Goal: Transaction & Acquisition: Book appointment/travel/reservation

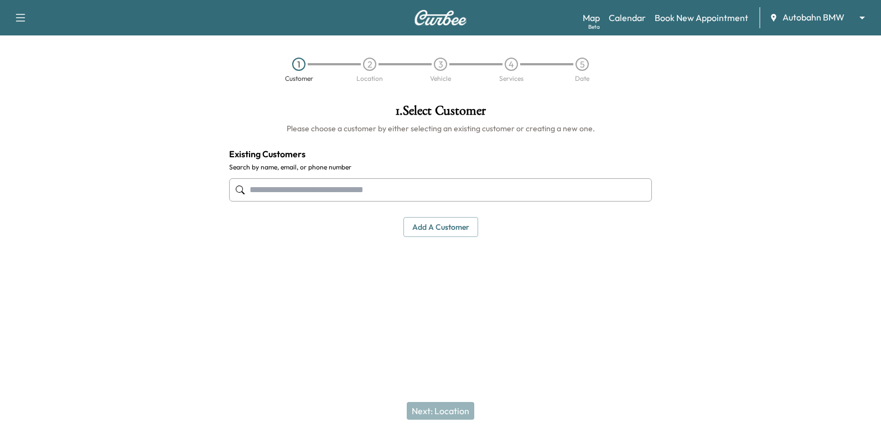
click at [478, 189] on input "text" at bounding box center [440, 189] width 423 height 23
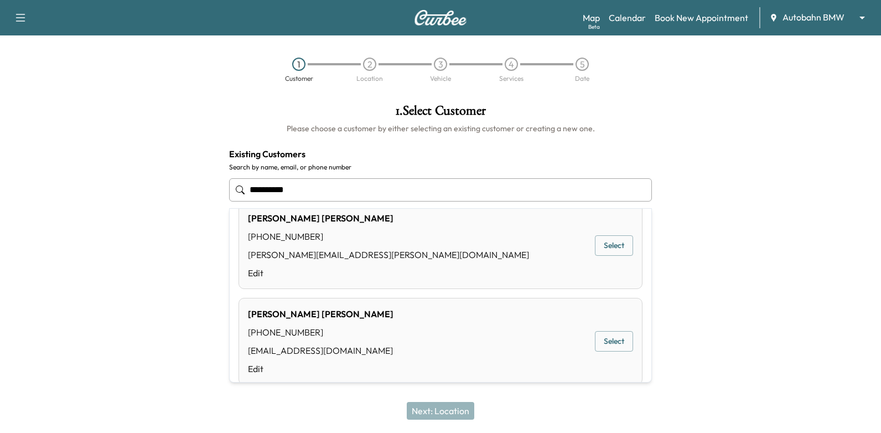
scroll to position [332, 0]
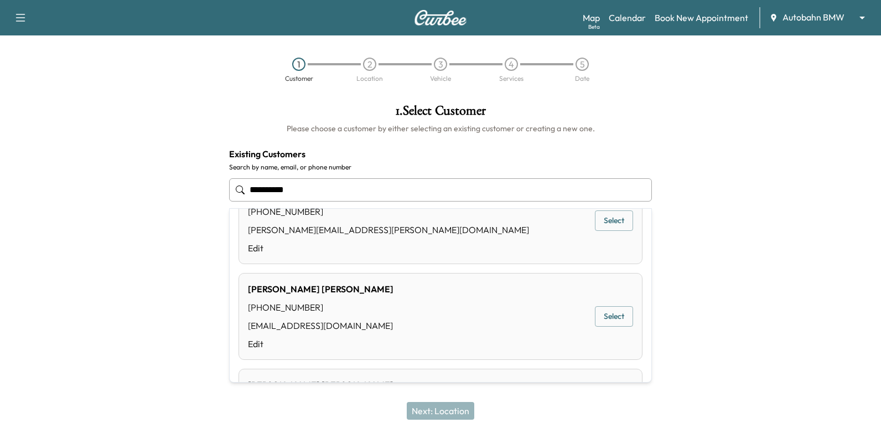
click at [358, 192] on input "**********" at bounding box center [440, 189] width 423 height 23
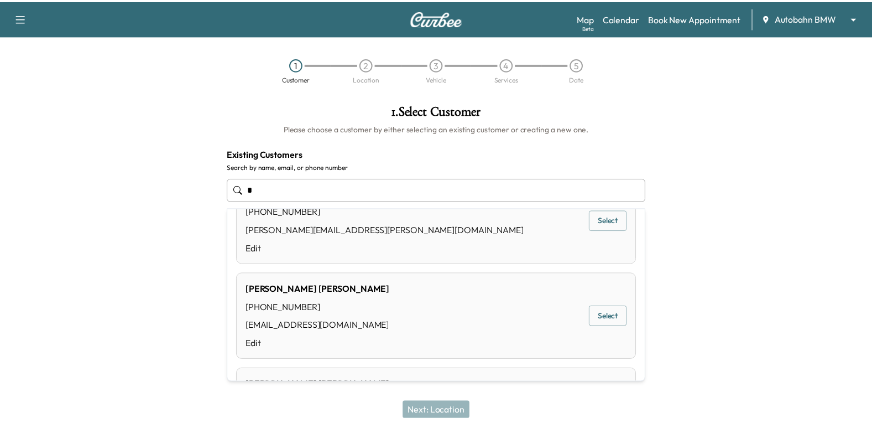
scroll to position [0, 0]
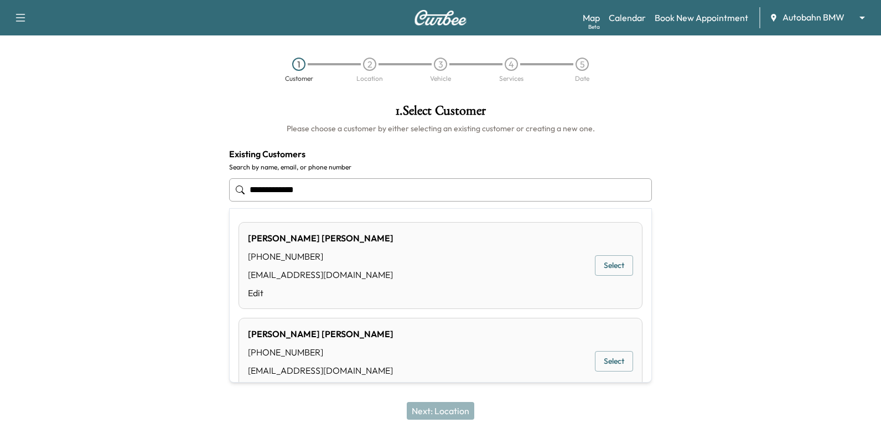
click at [614, 267] on button "Select" at bounding box center [614, 265] width 38 height 20
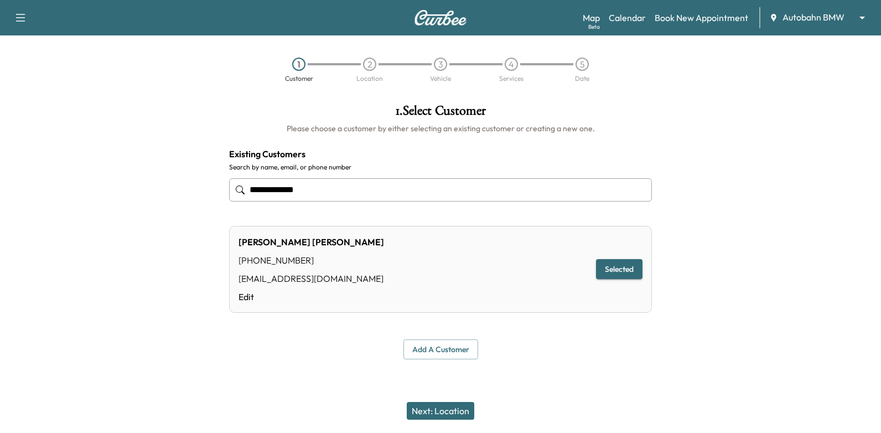
type input "**********"
click at [435, 356] on button "Add a customer" at bounding box center [440, 349] width 75 height 20
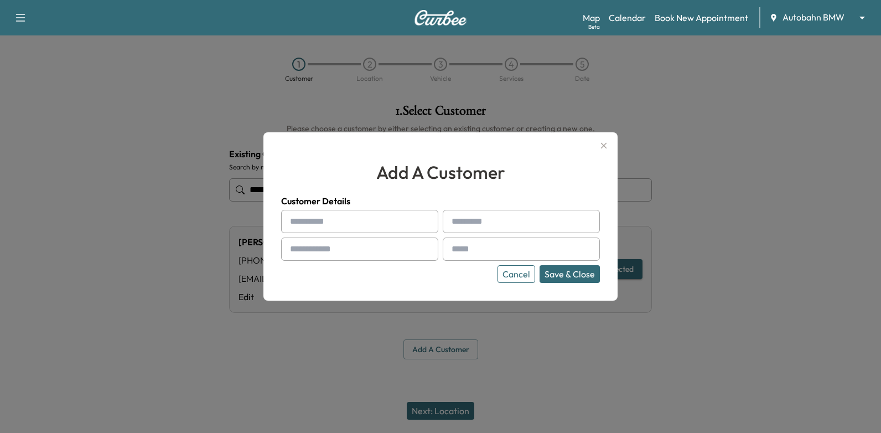
click at [388, 224] on input "text" at bounding box center [359, 221] width 157 height 23
paste input "*****"
type input "*****"
paste input "*******"
type input "*******"
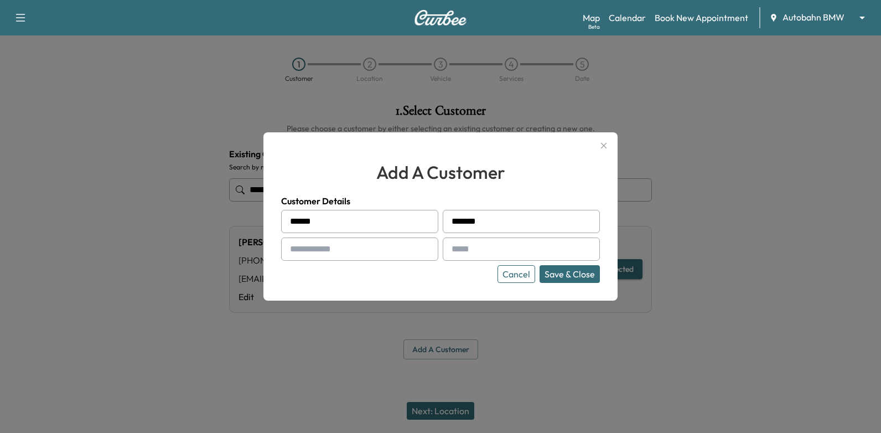
paste input "**********"
type input "**********"
paste input "**********"
type input "**********"
click at [579, 283] on div "**********" at bounding box center [440, 216] width 354 height 168
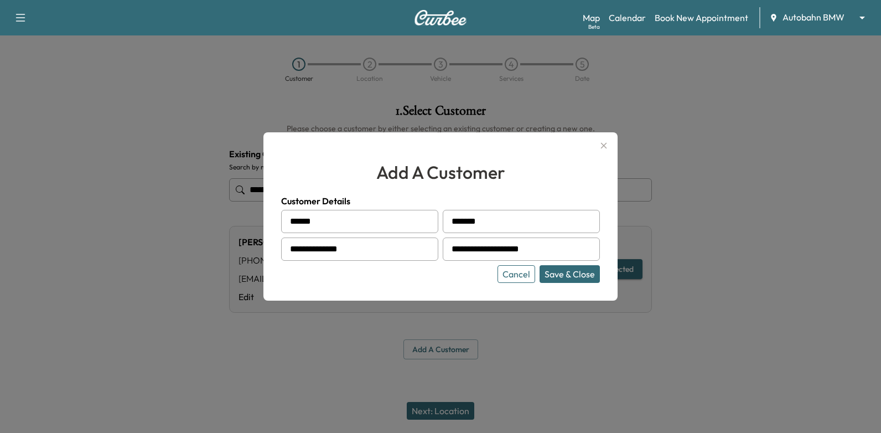
click at [579, 275] on button "Save & Close" at bounding box center [569, 274] width 60 height 18
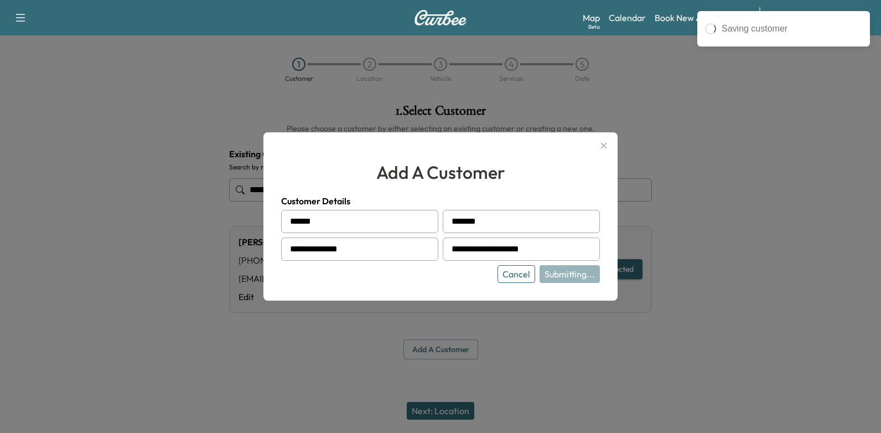
type input "**********"
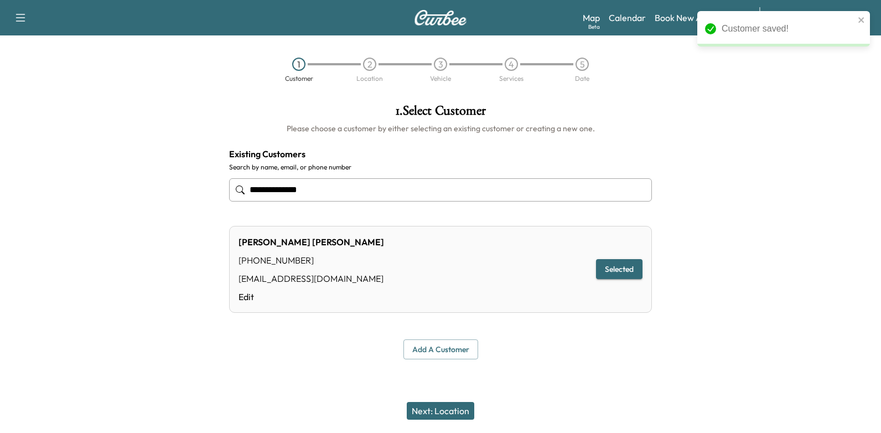
click at [461, 404] on button "Next: Location" at bounding box center [440, 411] width 67 height 18
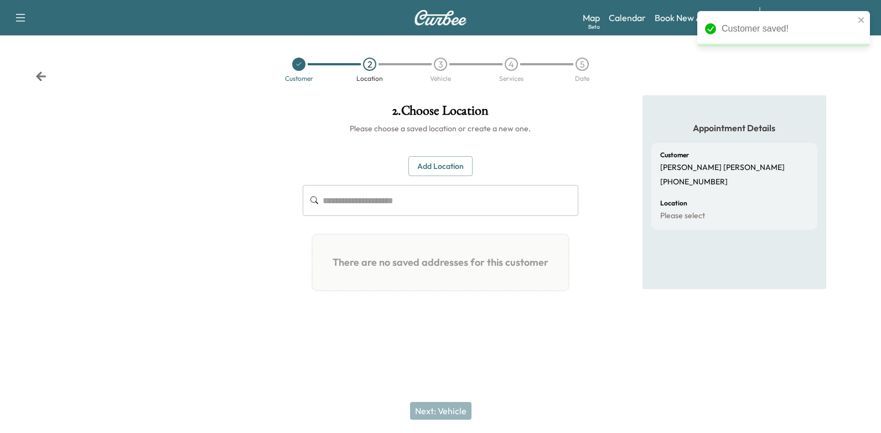
click at [450, 168] on button "Add Location" at bounding box center [440, 166] width 64 height 20
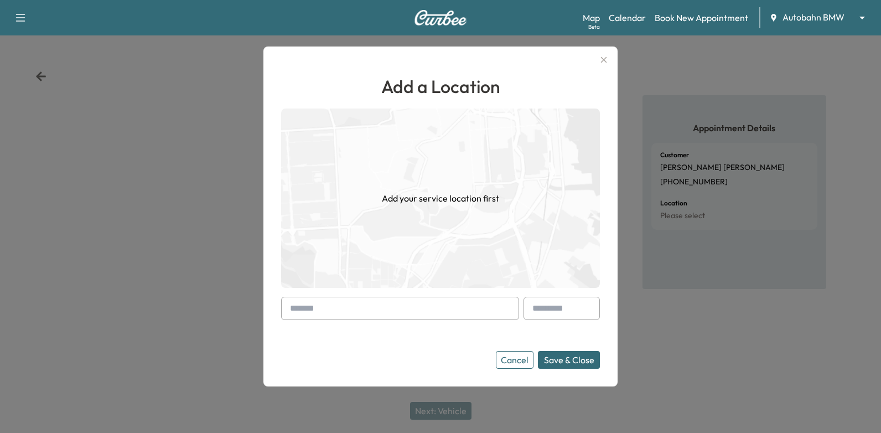
paste input "**********"
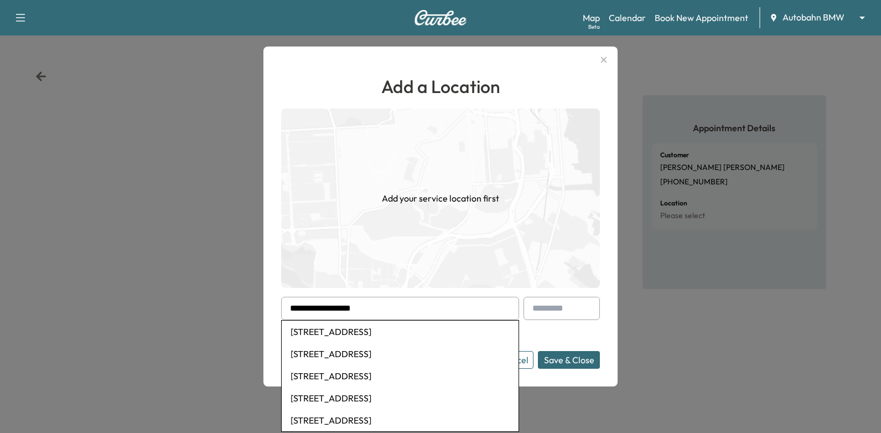
click at [442, 329] on li "1503 Coventry Lane, Southlake, TX, USA" at bounding box center [400, 331] width 237 height 22
type input "**********"
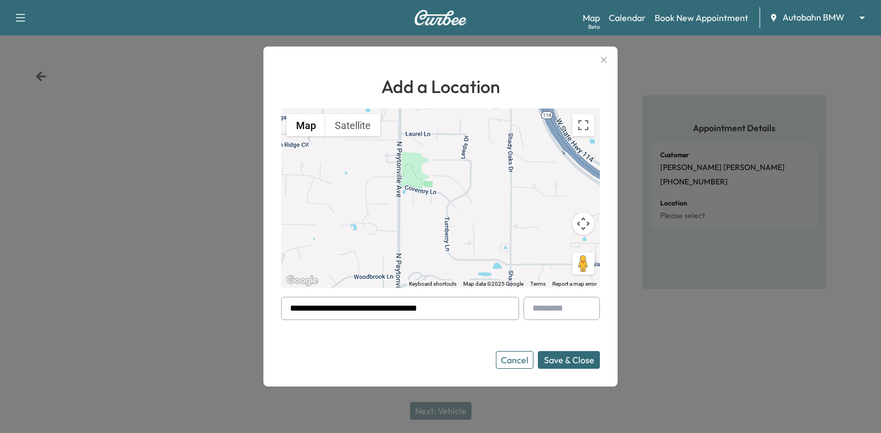
click at [575, 360] on button "Save & Close" at bounding box center [569, 360] width 62 height 18
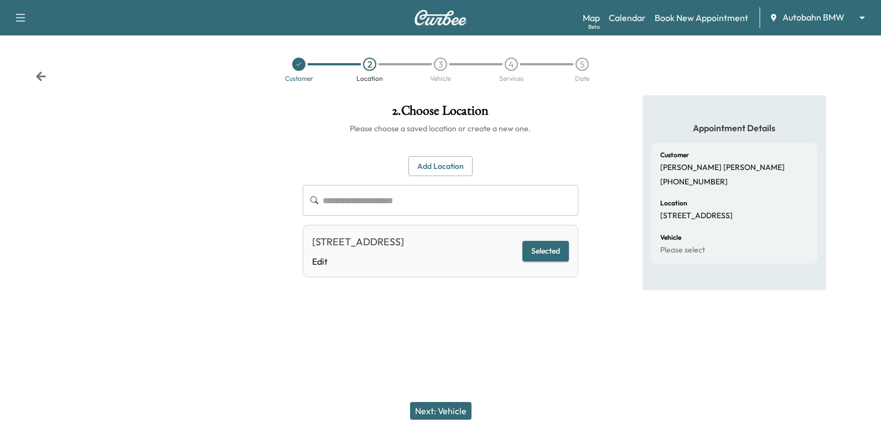
click at [449, 409] on button "Next: Vehicle" at bounding box center [440, 411] width 61 height 18
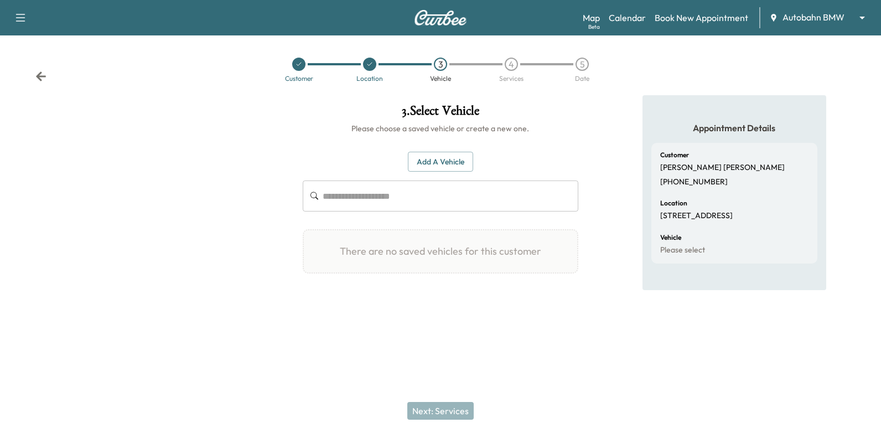
click at [466, 168] on button "Add a Vehicle" at bounding box center [440, 162] width 65 height 20
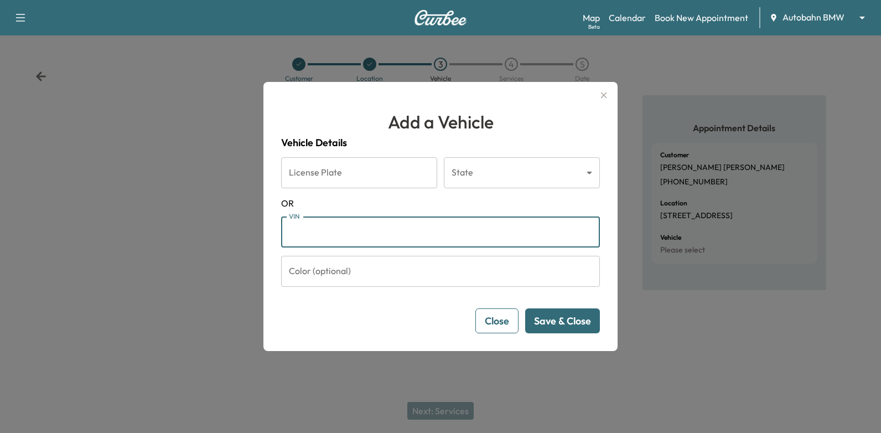
paste input "**********"
type input "**********"
click at [540, 326] on button "Save & Close" at bounding box center [562, 320] width 75 height 25
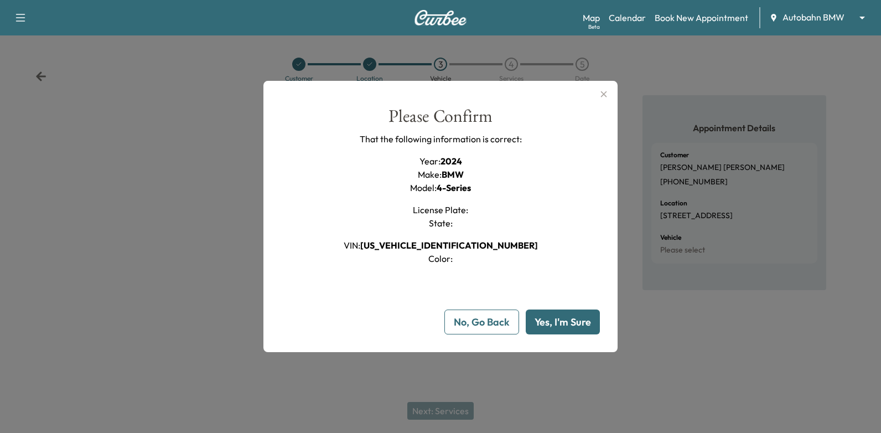
click at [558, 321] on button "Yes, I'm Sure" at bounding box center [562, 321] width 74 height 25
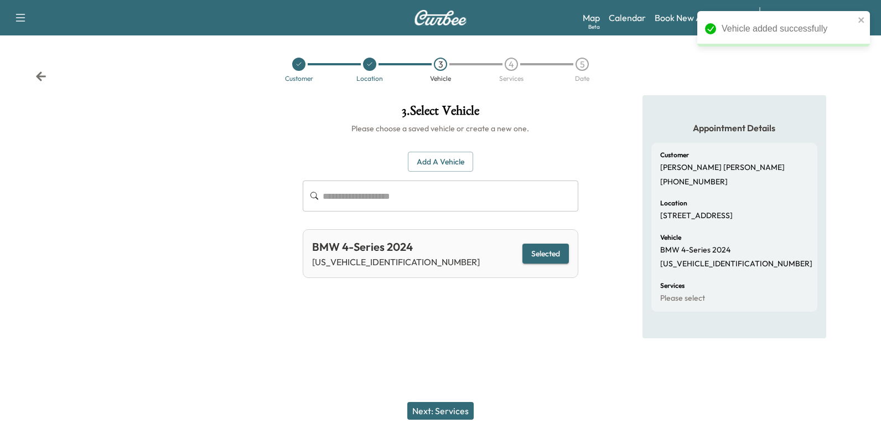
click at [434, 410] on button "Next: Services" at bounding box center [440, 411] width 66 height 18
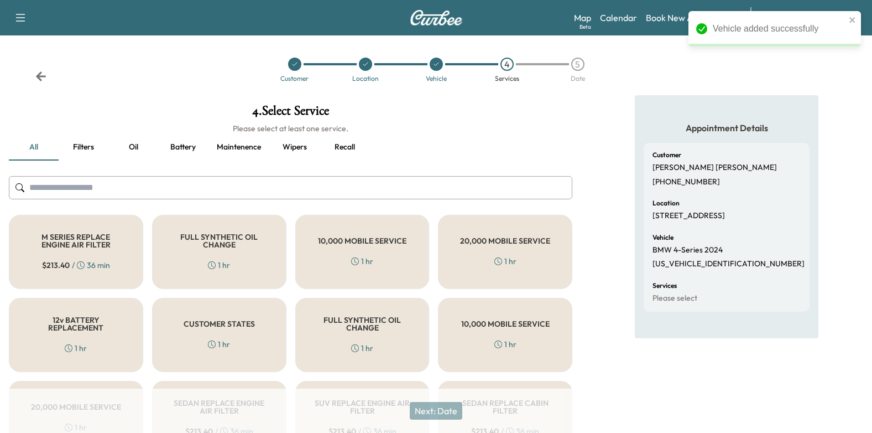
click at [348, 233] on div "10,000 MOBILE SERVICE 1 hr" at bounding box center [362, 252] width 134 height 74
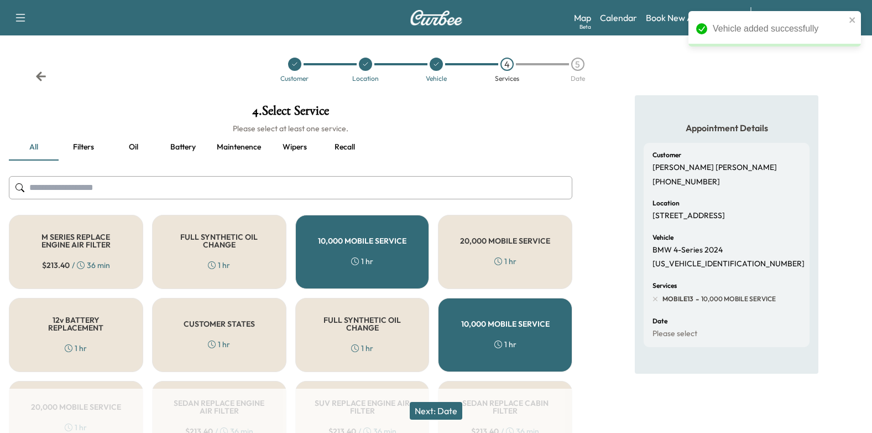
click at [348, 233] on div "10,000 MOBILE SERVICE 1 hr" at bounding box center [362, 252] width 134 height 74
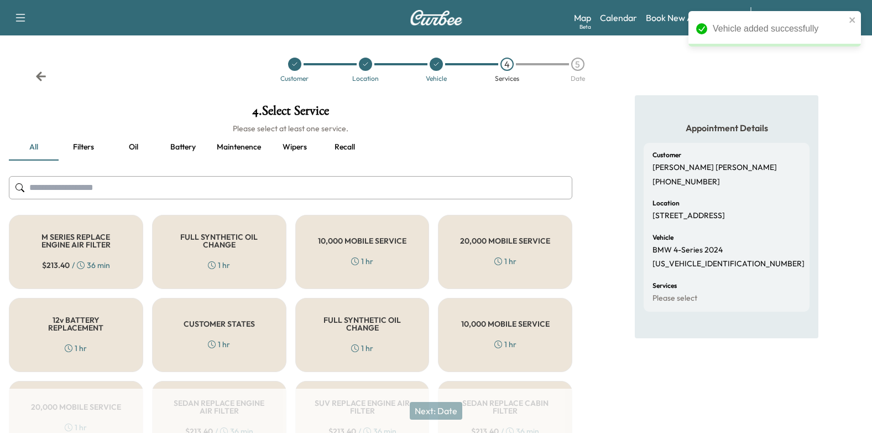
click at [242, 241] on h5 "FULL SYNTHETIC OIL CHANGE" at bounding box center [219, 240] width 98 height 15
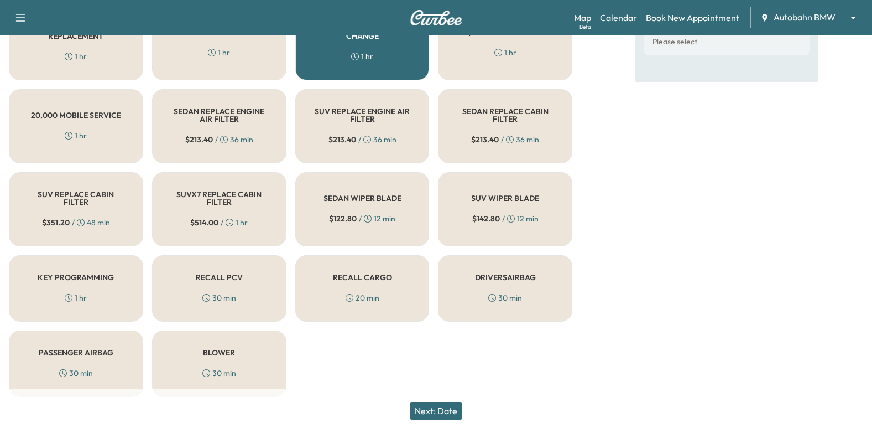
scroll to position [300, 0]
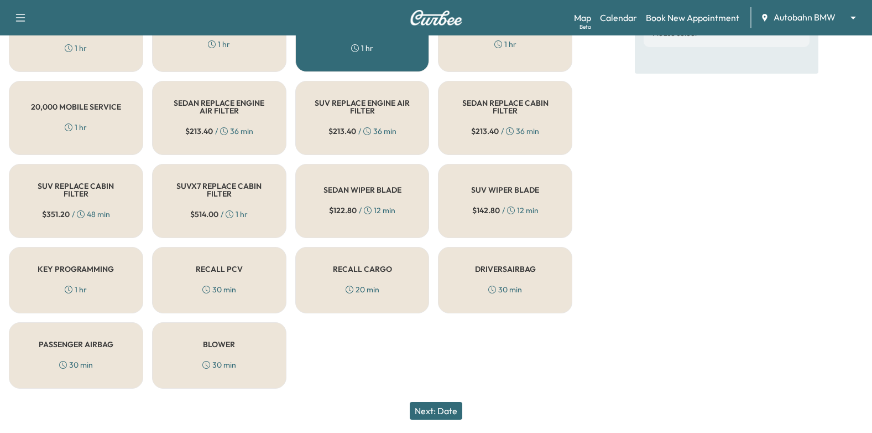
click at [560, 102] on div "SEDAN REPLACE CABIN FILTER $ 213.40 / 36 min" at bounding box center [505, 118] width 134 height 74
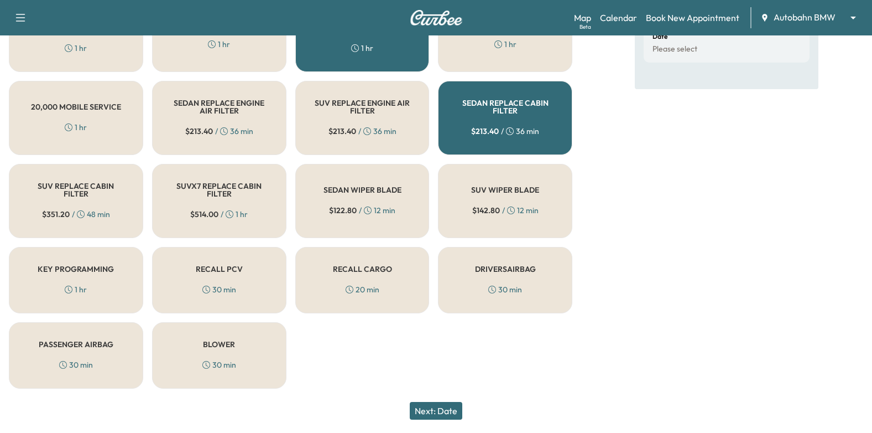
click at [442, 408] on button "Next: Date" at bounding box center [436, 411] width 53 height 18
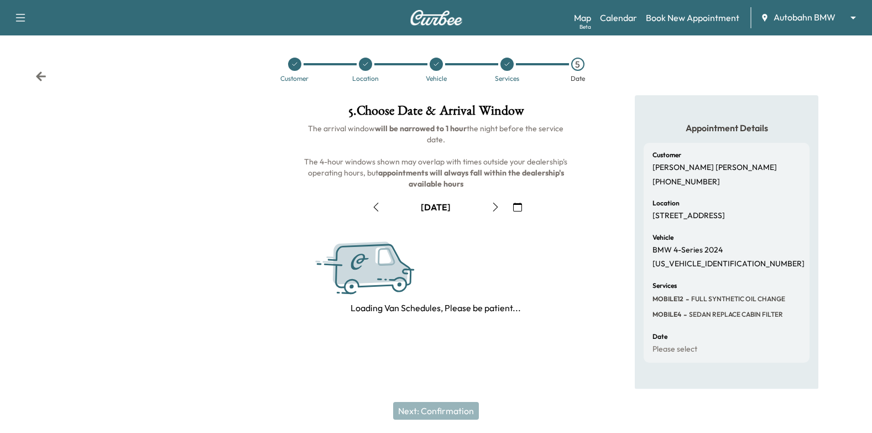
scroll to position [121, 0]
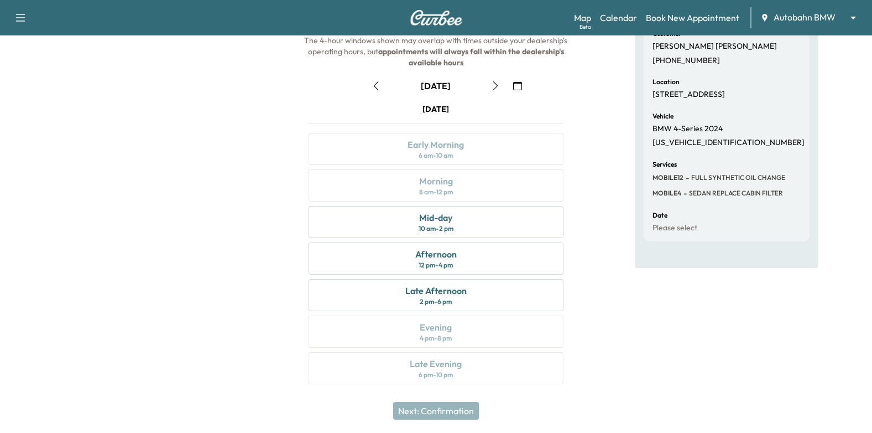
click at [518, 86] on icon "button" at bounding box center [517, 85] width 9 height 9
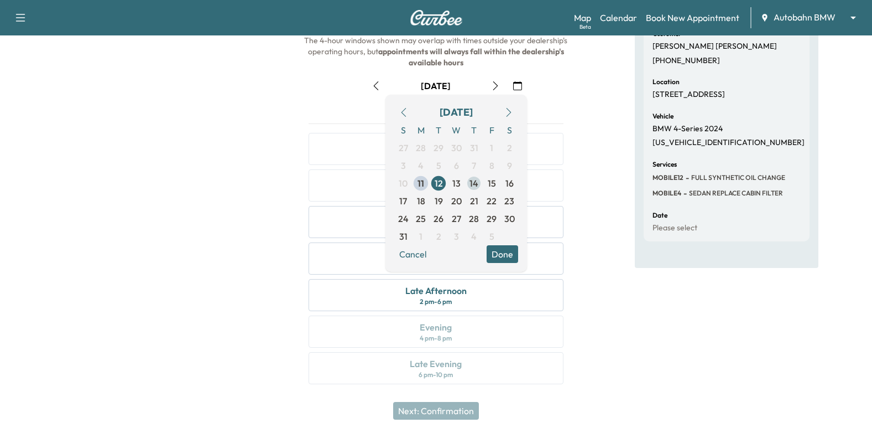
click at [471, 181] on span "14" at bounding box center [474, 182] width 9 height 13
click at [476, 185] on span "14" at bounding box center [474, 182] width 9 height 13
click at [509, 253] on button "Done" at bounding box center [503, 254] width 32 height 18
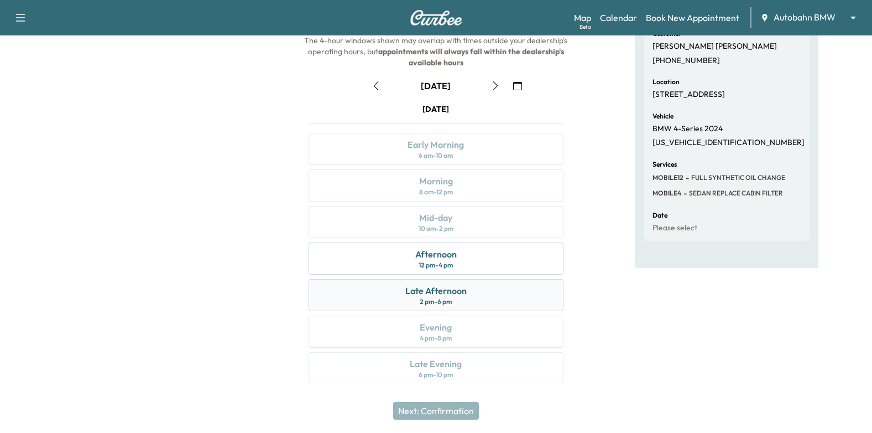
click at [505, 290] on div "Late Afternoon 2 pm - 6 pm" at bounding box center [437, 295] width 256 height 32
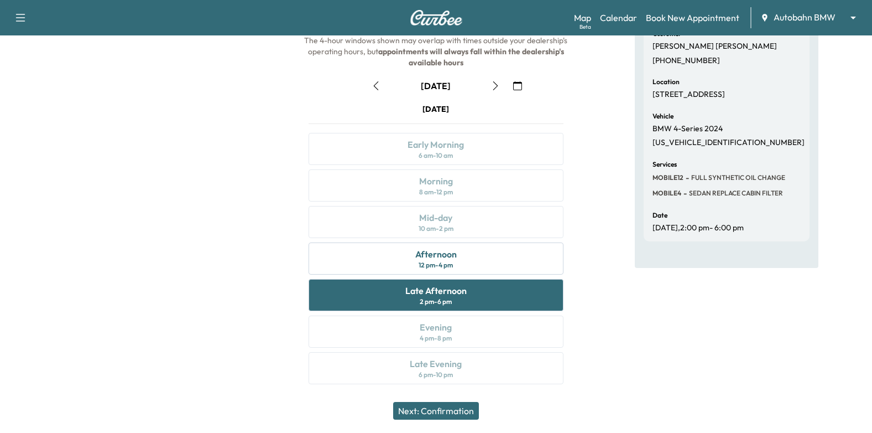
click at [452, 419] on div "Next: Confirmation" at bounding box center [436, 410] width 872 height 44
click at [454, 406] on button "Next: Confirmation" at bounding box center [436, 411] width 86 height 18
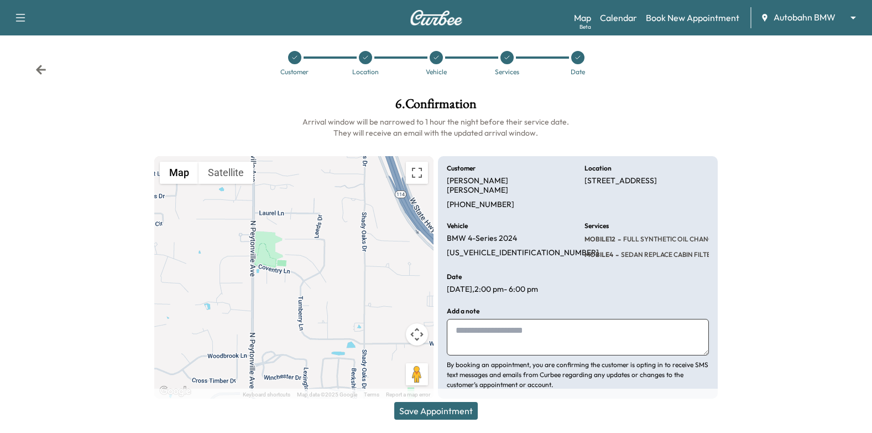
click at [563, 320] on textarea at bounding box center [578, 337] width 262 height 37
click at [633, 319] on textarea at bounding box center [578, 337] width 262 height 37
type textarea "*"
type textarea "**********"
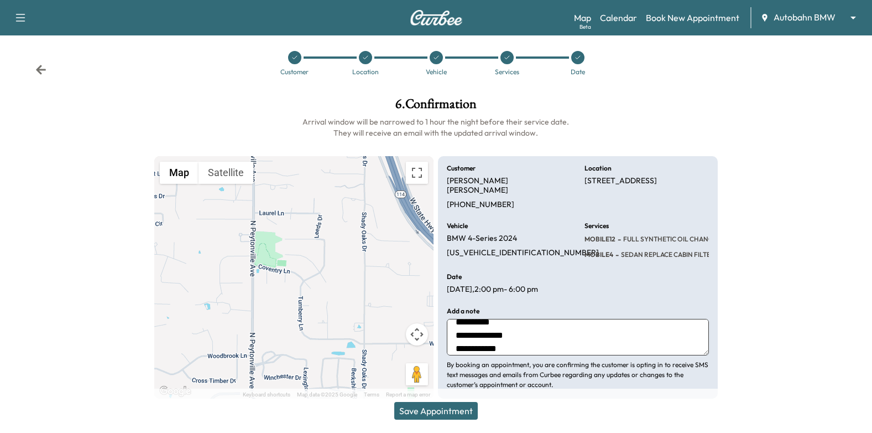
click at [462, 404] on button "Save Appointment" at bounding box center [436, 411] width 84 height 18
click at [573, 54] on div at bounding box center [577, 57] width 13 height 13
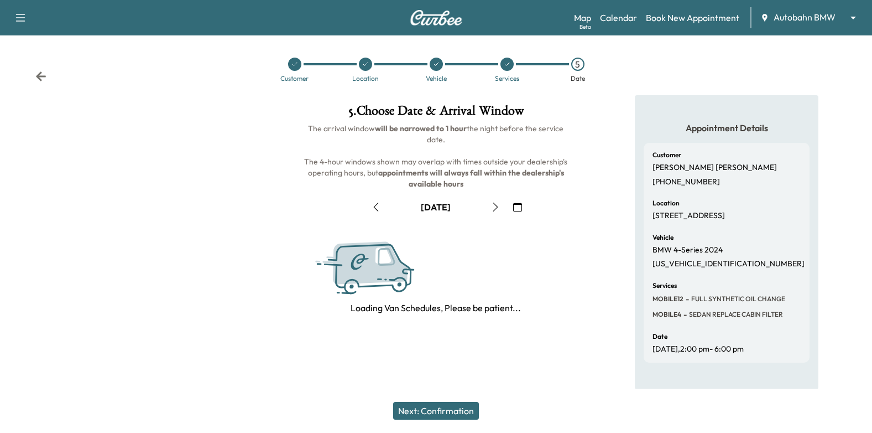
scroll to position [7, 0]
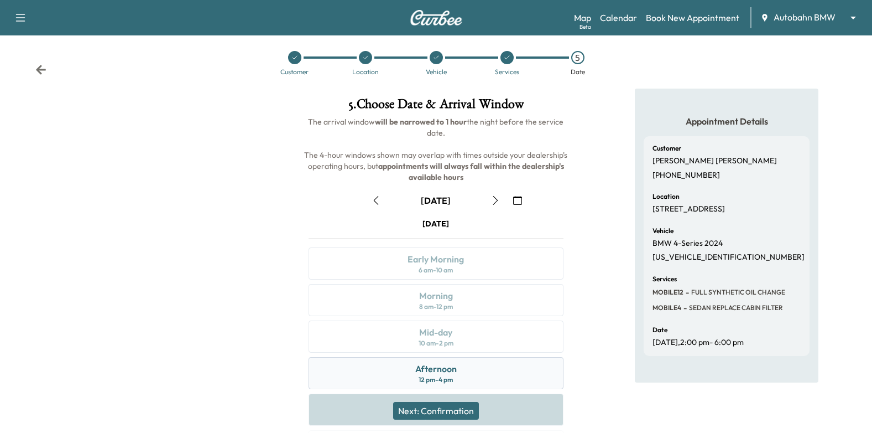
click at [449, 381] on div "12 pm - 4 pm" at bounding box center [436, 379] width 34 height 9
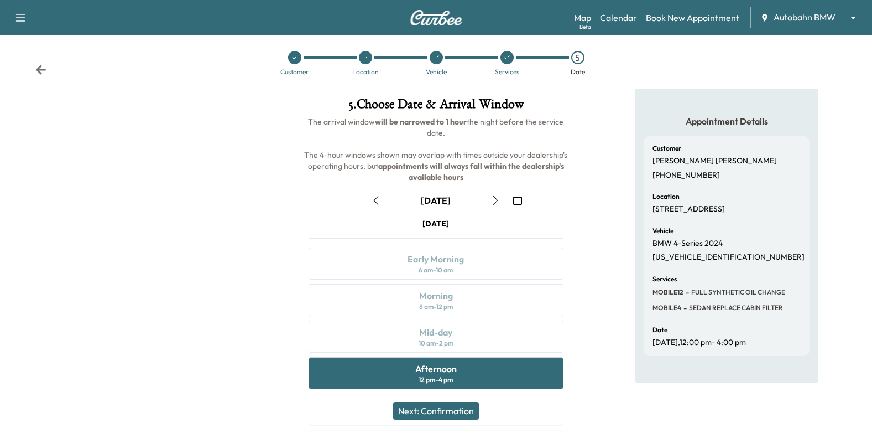
click at [469, 326] on div "Thursday August 14 Early Morning 6 am - 10 am Morning 8 am - 12 pm Mid-day 10 a…" at bounding box center [436, 360] width 273 height 285
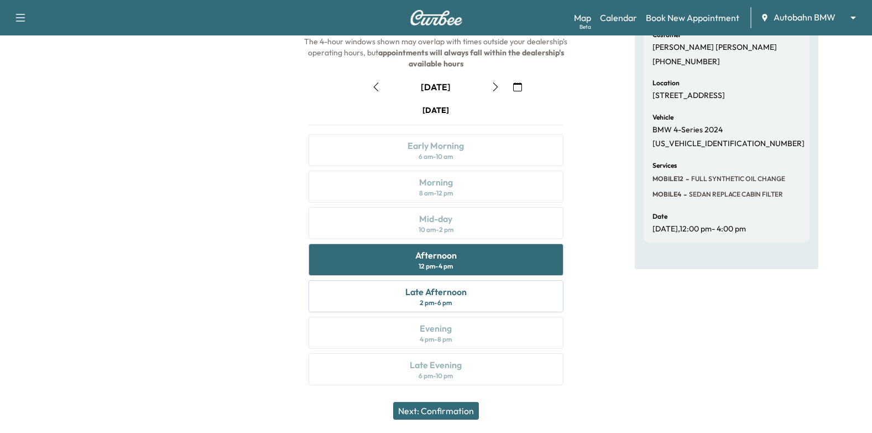
scroll to position [121, 0]
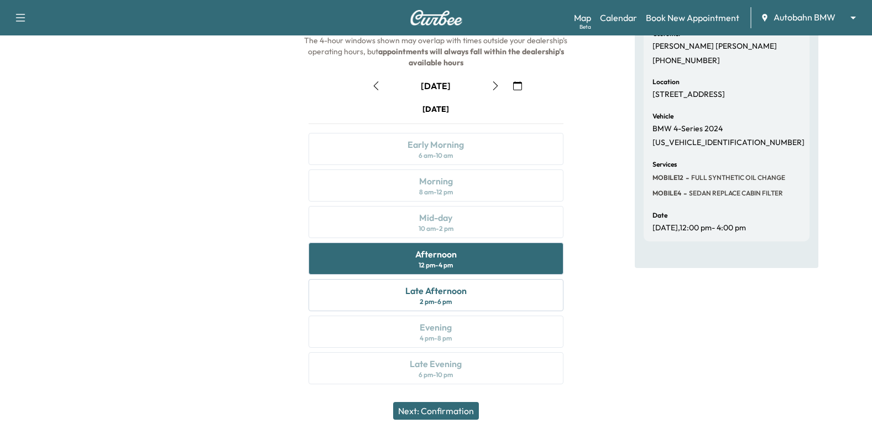
click at [602, 275] on div "Appointment Details Customer Donna Collins +19726709494 Location 1503 Coventry …" at bounding box center [726, 185] width 291 height 423
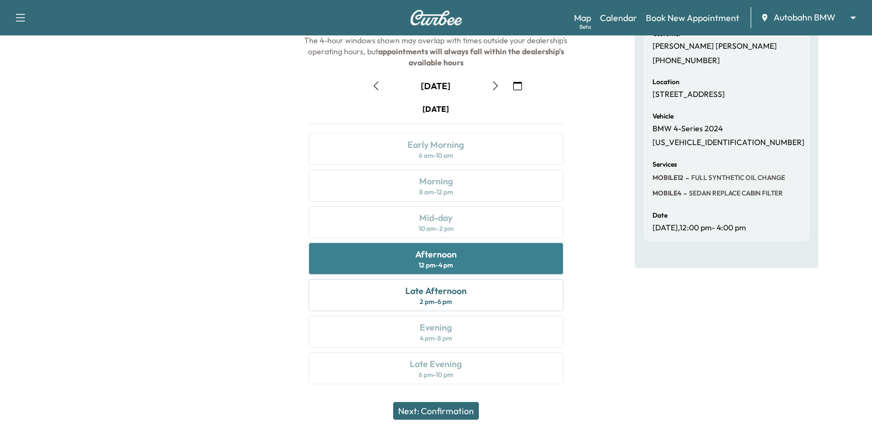
click at [497, 260] on div "Afternoon 12 pm - 4 pm" at bounding box center [437, 258] width 256 height 32
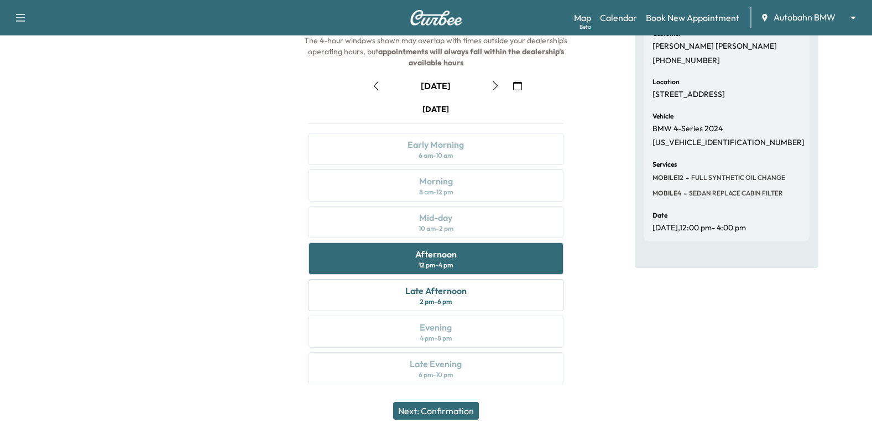
click at [461, 412] on button "Next: Confirmation" at bounding box center [436, 411] width 86 height 18
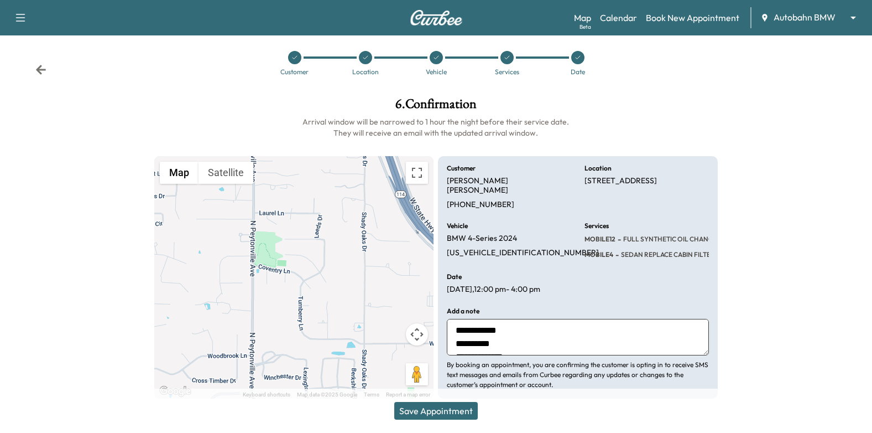
click at [459, 415] on button "Save Appointment" at bounding box center [436, 411] width 84 height 18
click at [503, 63] on div at bounding box center [507, 57] width 13 height 13
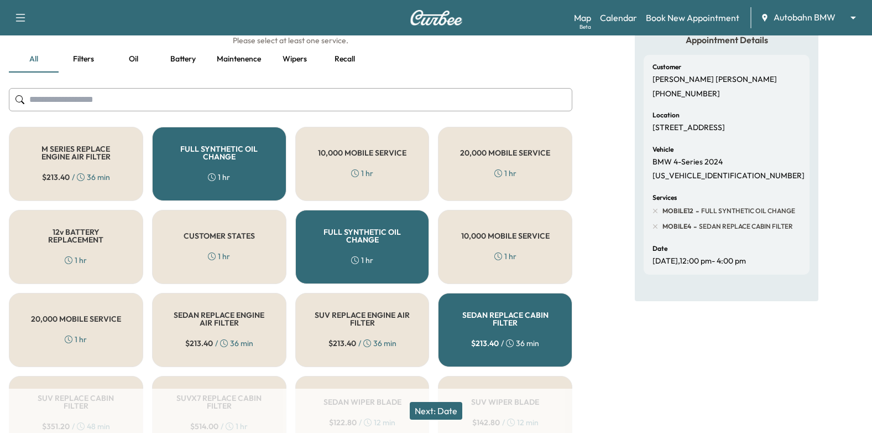
scroll to position [173, 0]
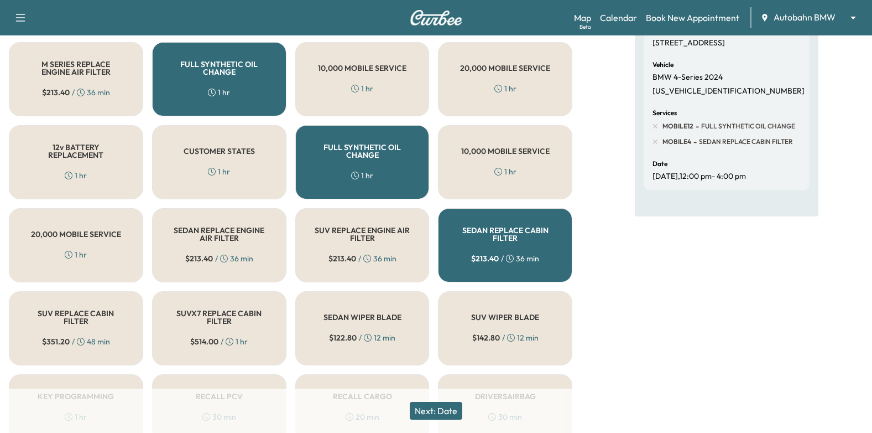
click at [538, 238] on h5 "SEDAN REPLACE CABIN FILTER" at bounding box center [505, 233] width 98 height 15
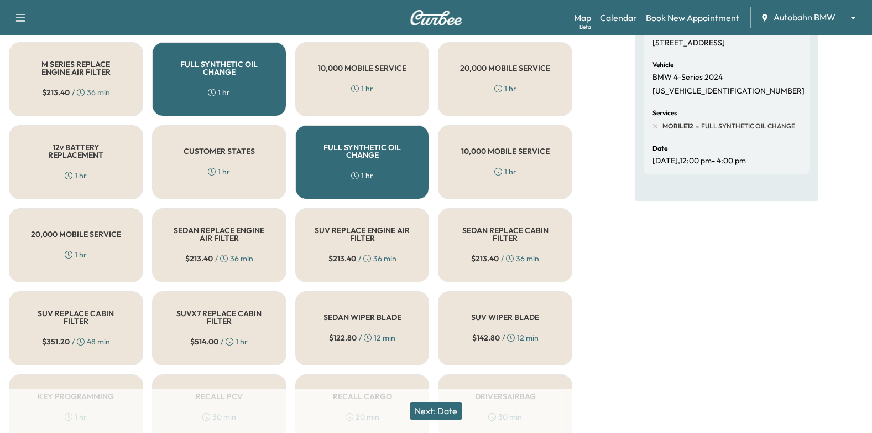
click at [447, 403] on button "Next: Date" at bounding box center [436, 411] width 53 height 18
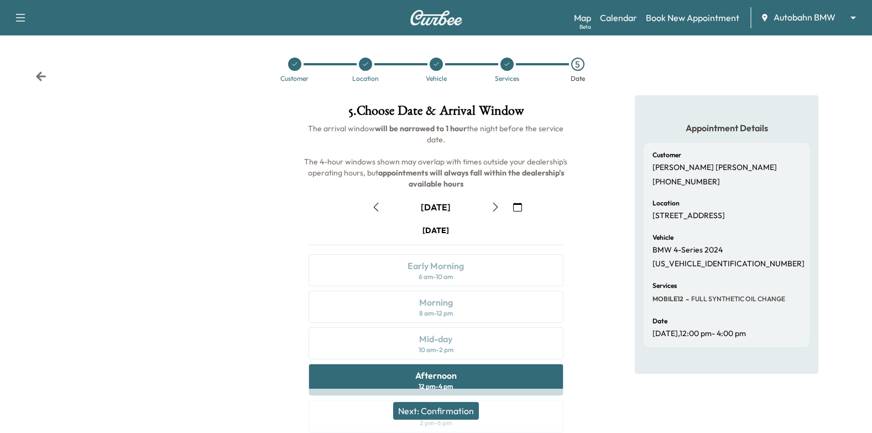
click at [467, 414] on button "Next: Confirmation" at bounding box center [436, 411] width 86 height 18
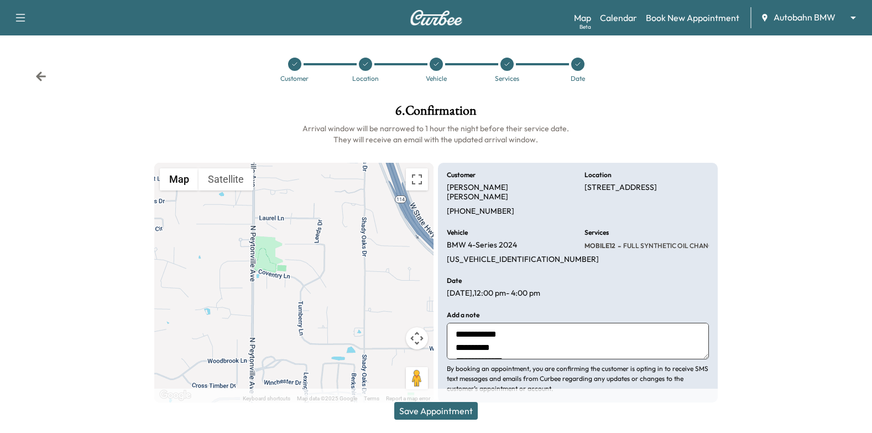
click at [438, 413] on button "Save Appointment" at bounding box center [436, 411] width 84 height 18
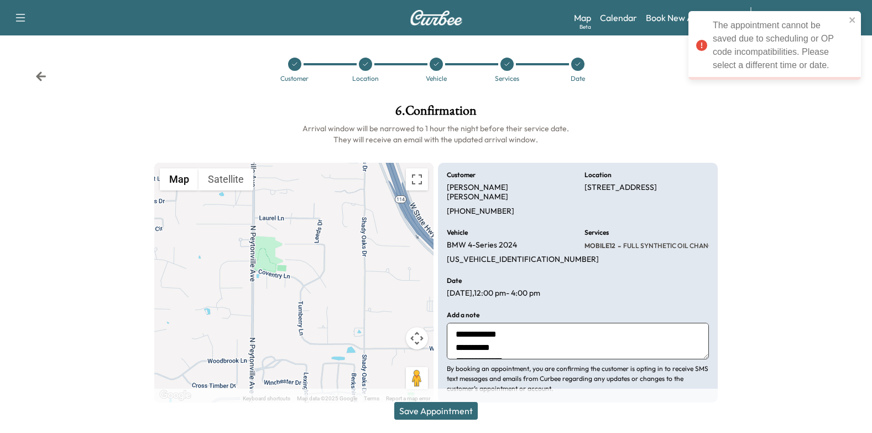
click at [295, 66] on icon at bounding box center [294, 64] width 7 height 7
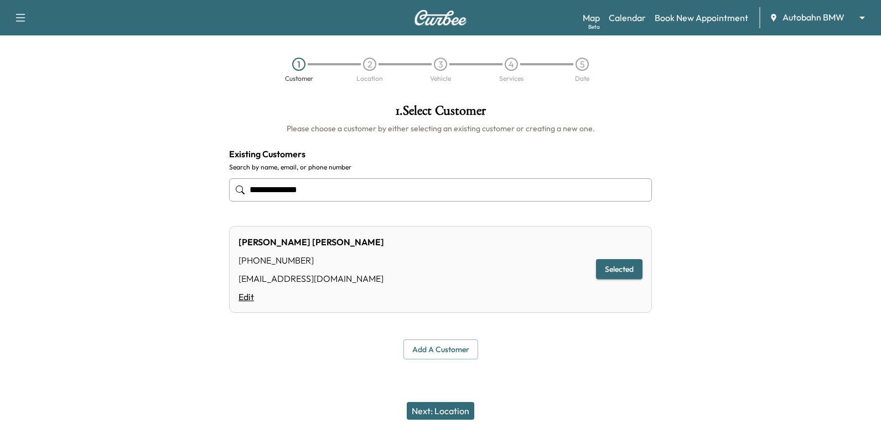
click at [248, 299] on link "Edit" at bounding box center [310, 296] width 145 height 13
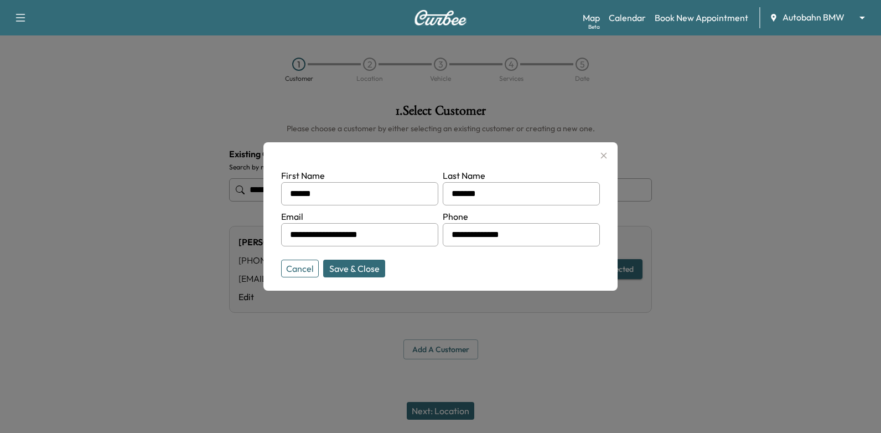
click at [354, 265] on button "Save & Close" at bounding box center [354, 268] width 62 height 18
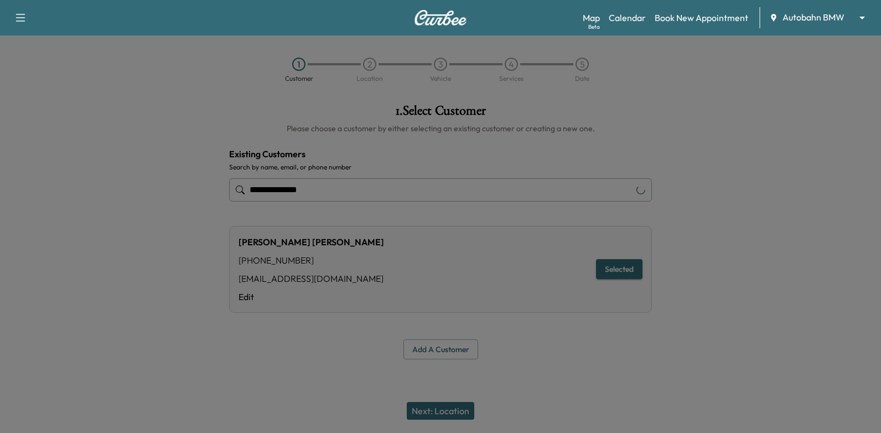
click at [601, 157] on h4 "Existing Customers" at bounding box center [440, 153] width 423 height 13
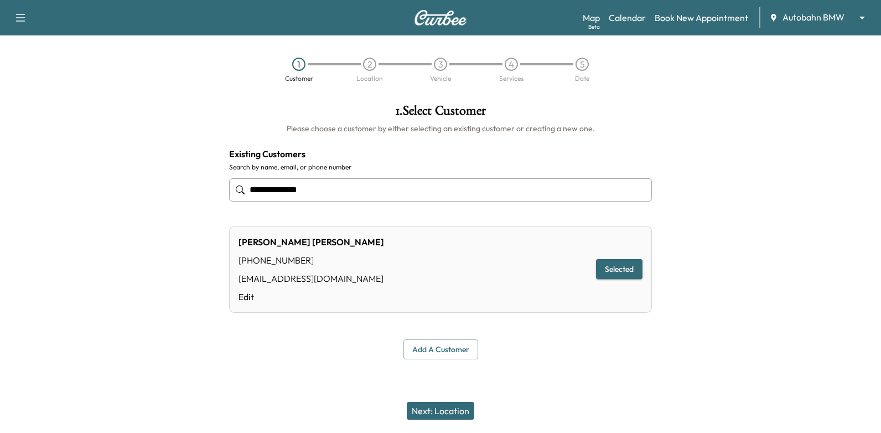
click at [508, 66] on div "4" at bounding box center [510, 64] width 13 height 13
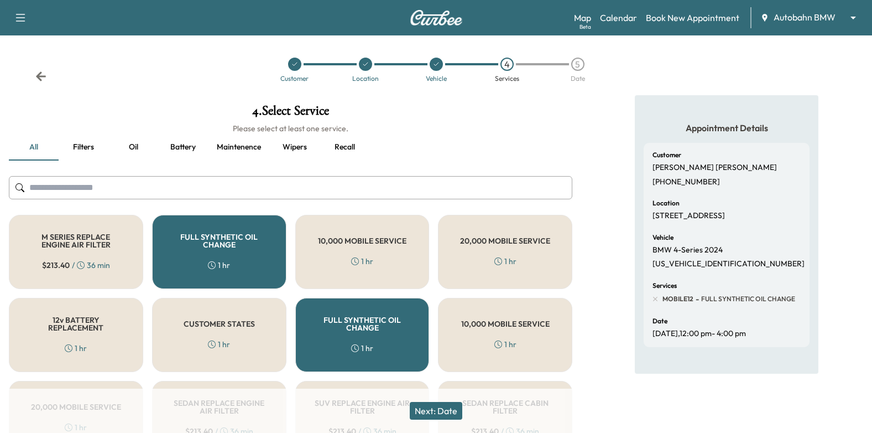
click at [447, 410] on button "Next: Date" at bounding box center [436, 411] width 53 height 18
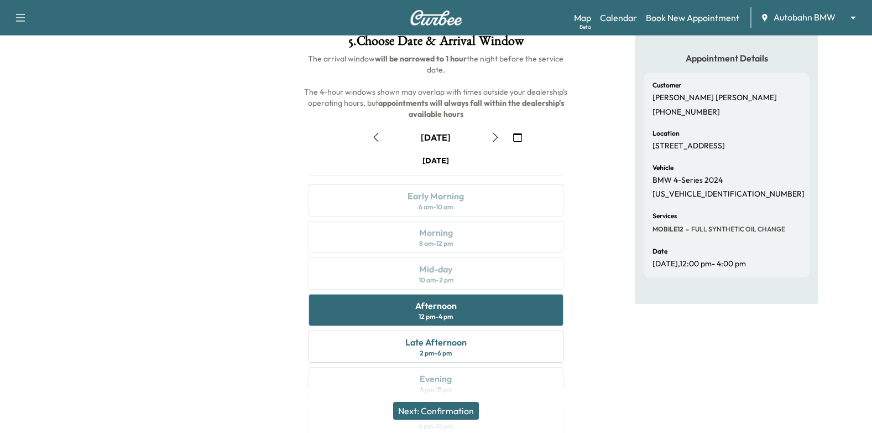
scroll to position [111, 0]
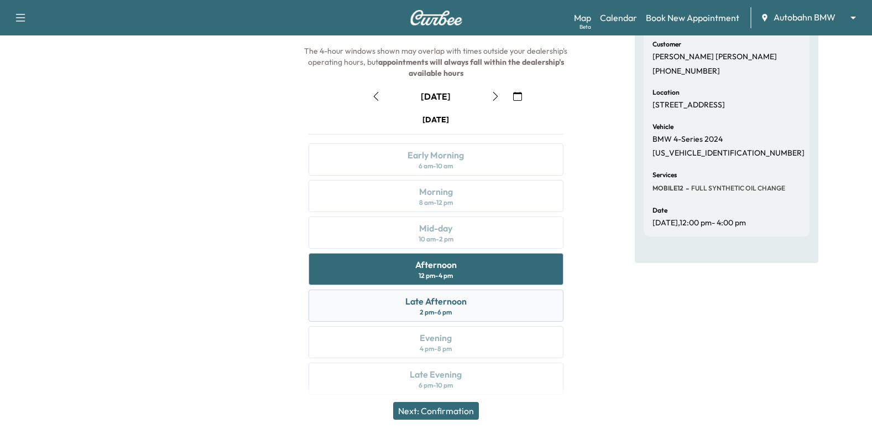
click at [471, 317] on div "Late Afternoon 2 pm - 6 pm" at bounding box center [437, 305] width 256 height 32
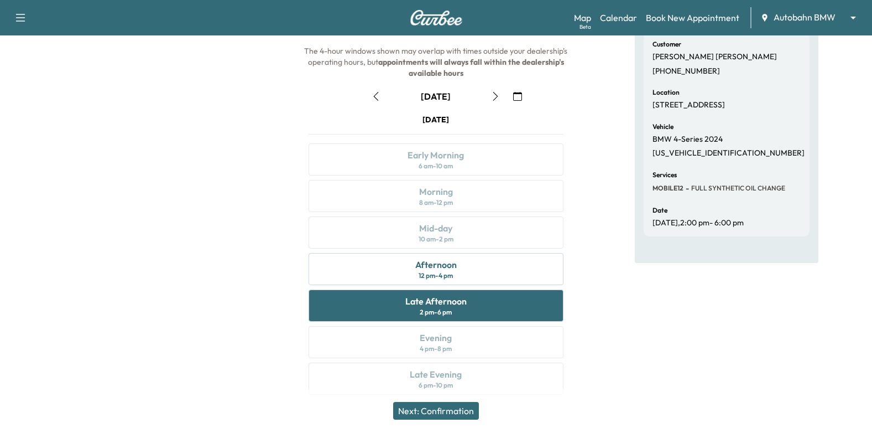
click at [456, 414] on button "Next: Confirmation" at bounding box center [436, 411] width 86 height 18
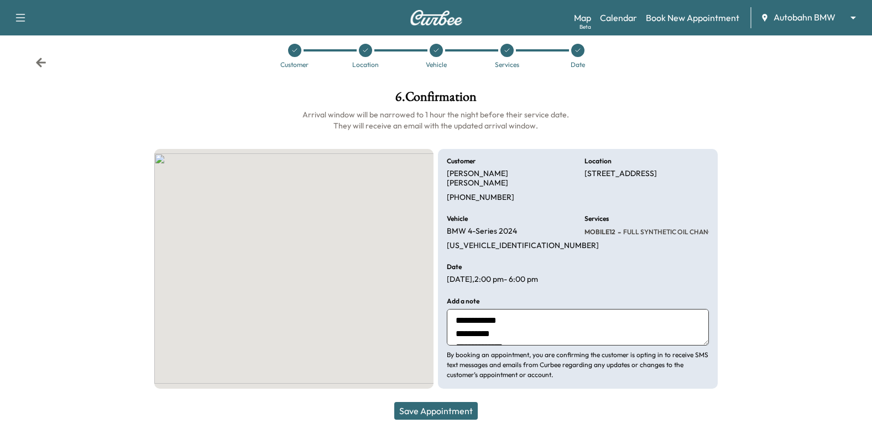
scroll to position [4, 0]
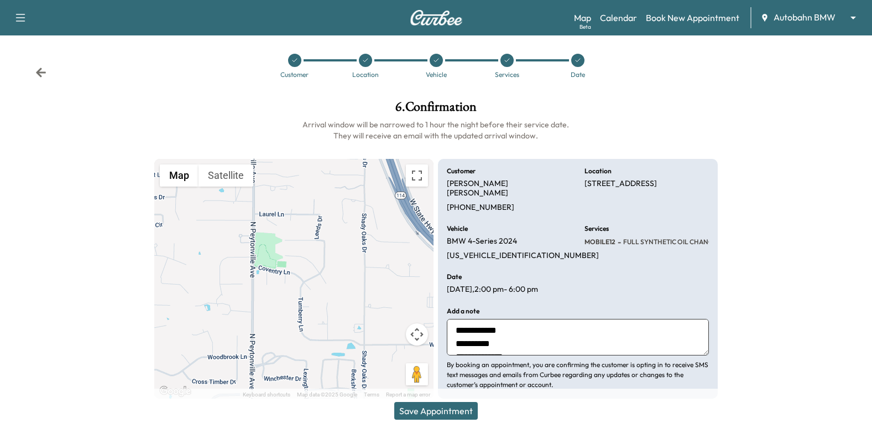
click at [455, 410] on button "Save Appointment" at bounding box center [436, 411] width 84 height 18
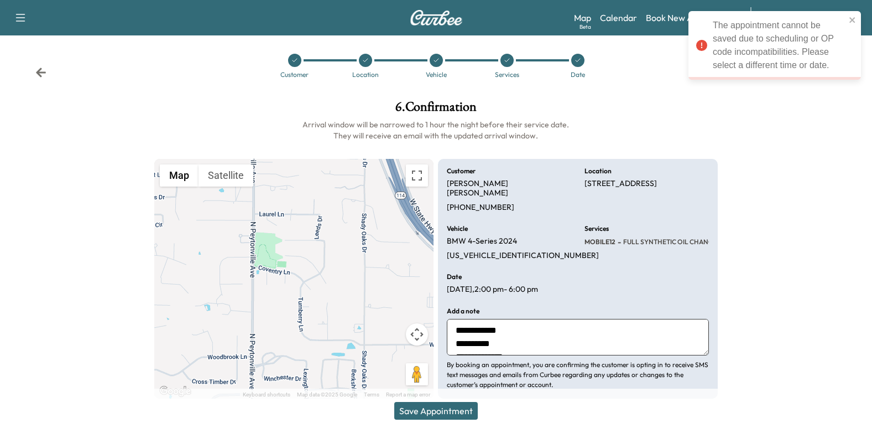
click at [648, 67] on div "Customer Location Vehicle Services Date" at bounding box center [436, 65] width 872 height 51
click at [615, 20] on link "Calendar" at bounding box center [618, 17] width 37 height 13
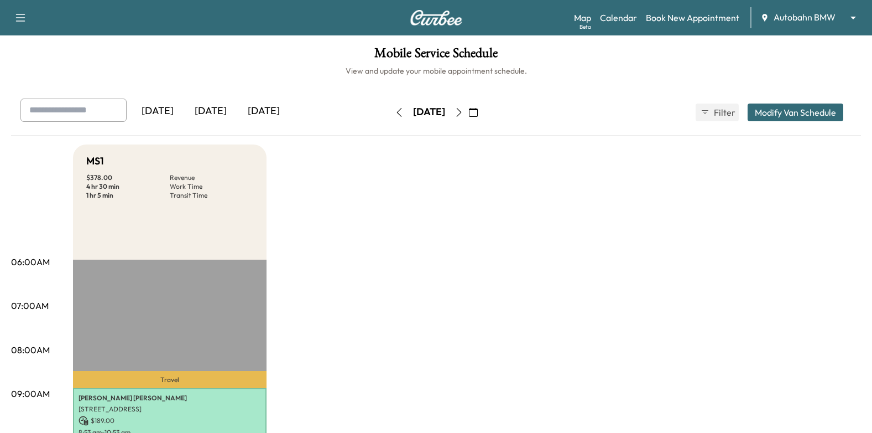
click at [478, 110] on icon "button" at bounding box center [473, 112] width 9 height 9
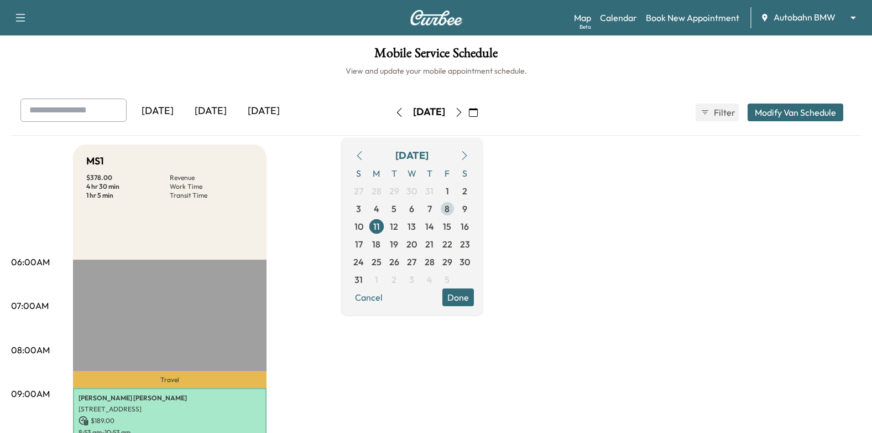
click at [450, 210] on span "8" at bounding box center [447, 208] width 5 height 13
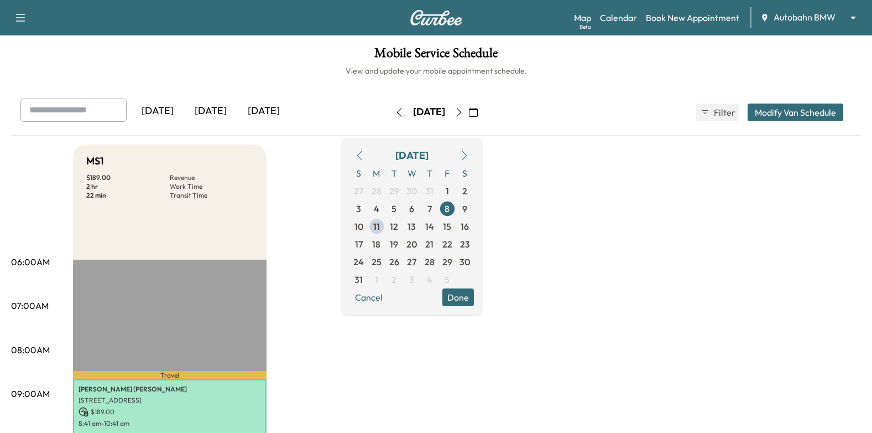
click at [474, 298] on button "Done" at bounding box center [458, 297] width 32 height 18
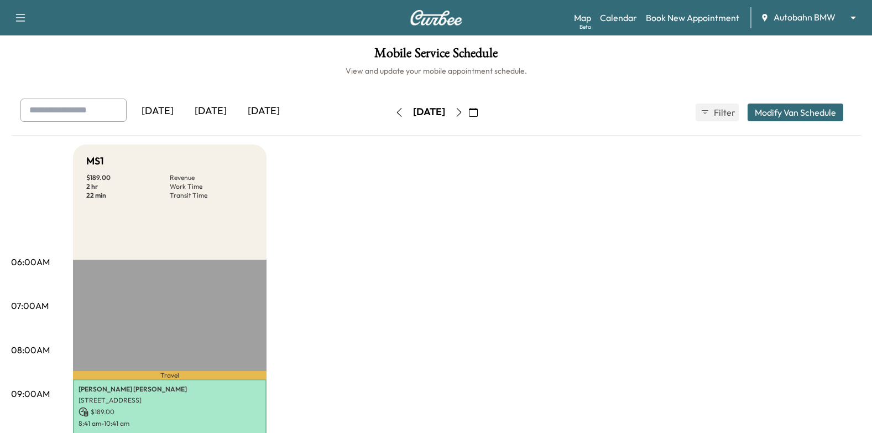
click at [390, 108] on button "button" at bounding box center [399, 112] width 19 height 18
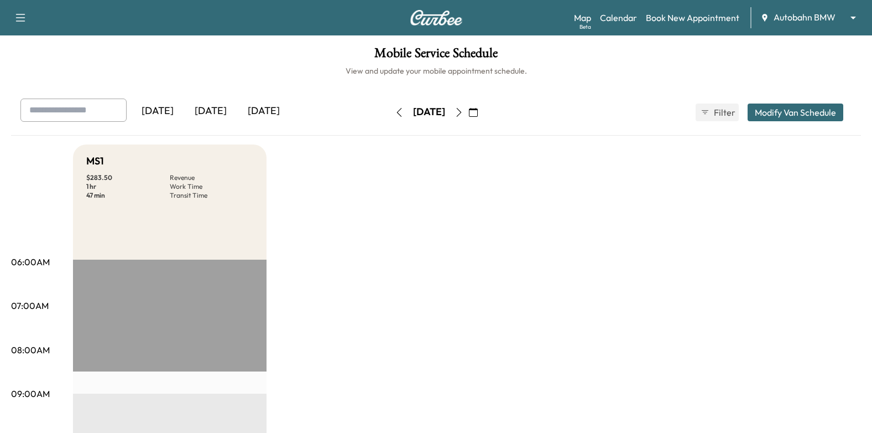
click at [395, 110] on icon "button" at bounding box center [399, 112] width 9 height 9
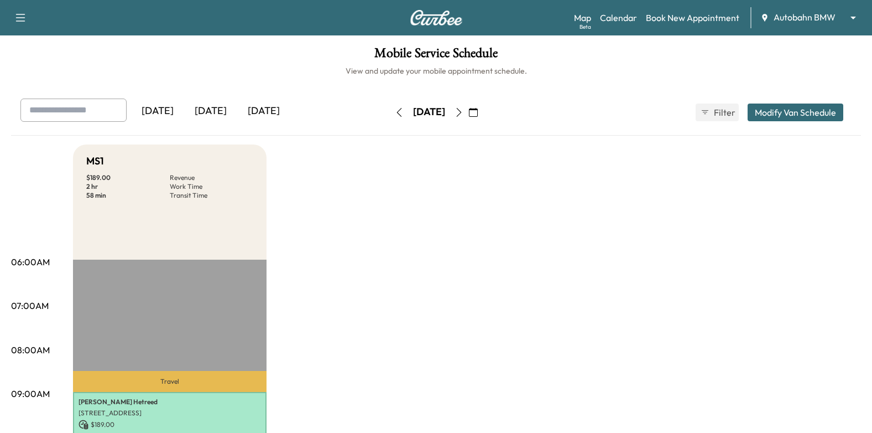
click at [463, 114] on icon "button" at bounding box center [459, 112] width 9 height 9
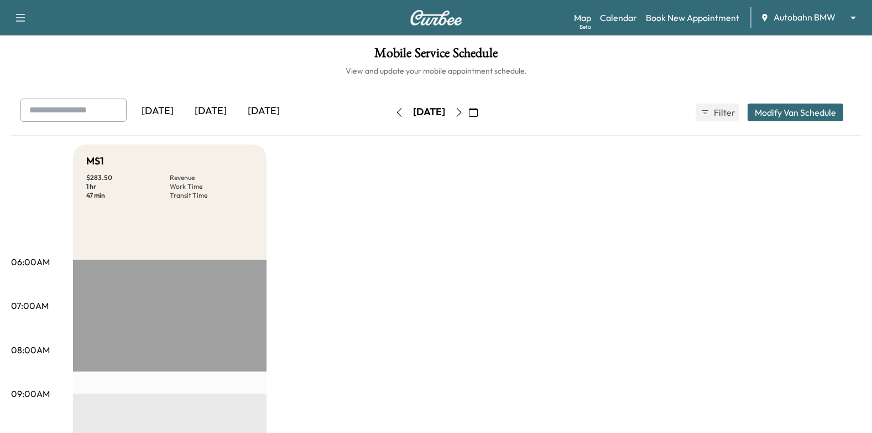
click at [463, 111] on icon "button" at bounding box center [459, 112] width 9 height 9
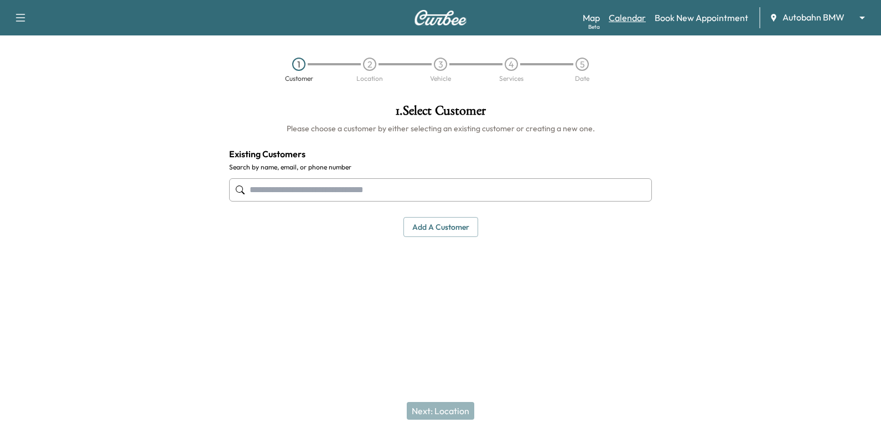
click at [626, 15] on link "Calendar" at bounding box center [626, 17] width 37 height 13
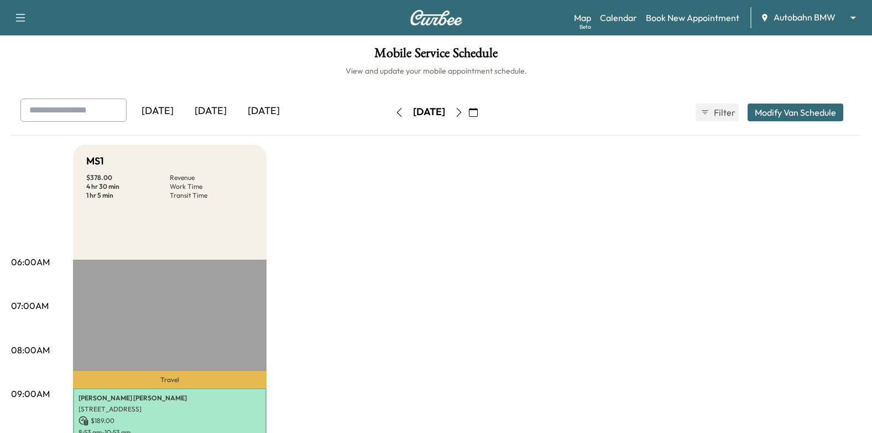
click at [478, 113] on icon "button" at bounding box center [473, 112] width 9 height 9
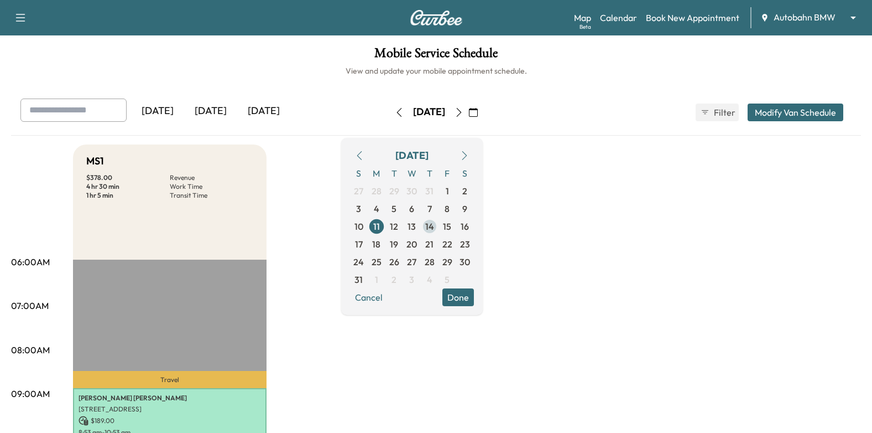
click at [434, 226] on span "14" at bounding box center [429, 226] width 9 height 13
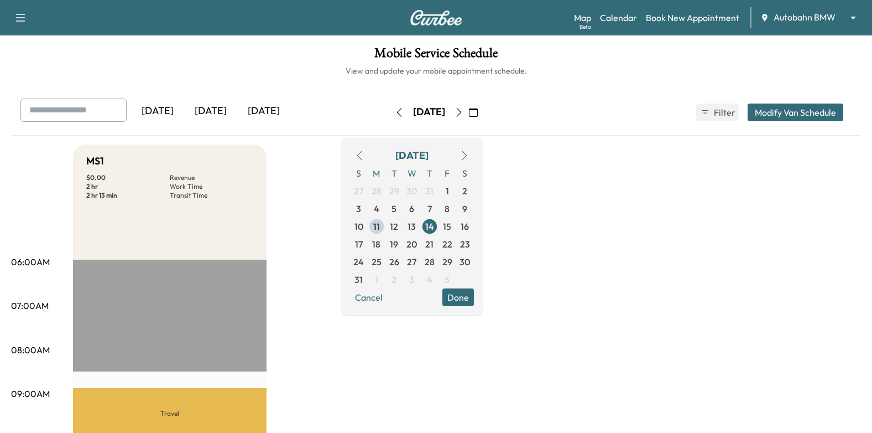
click at [474, 294] on button "Done" at bounding box center [458, 297] width 32 height 18
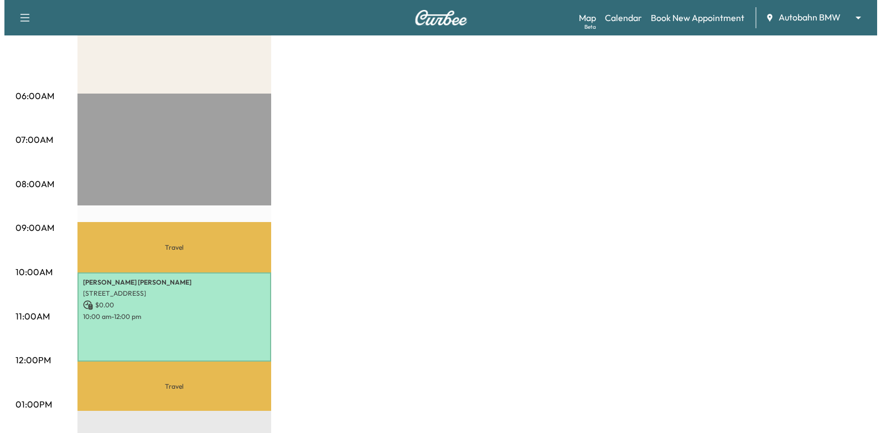
scroll to position [387, 0]
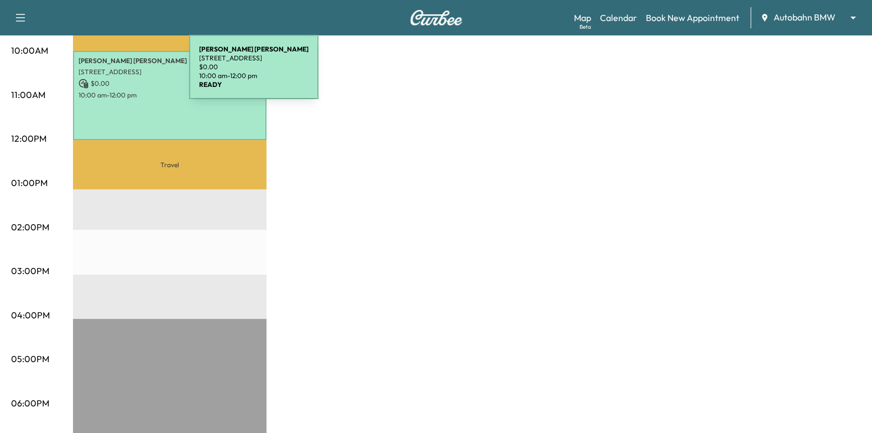
click at [110, 72] on p "[STREET_ADDRESS]" at bounding box center [170, 71] width 183 height 9
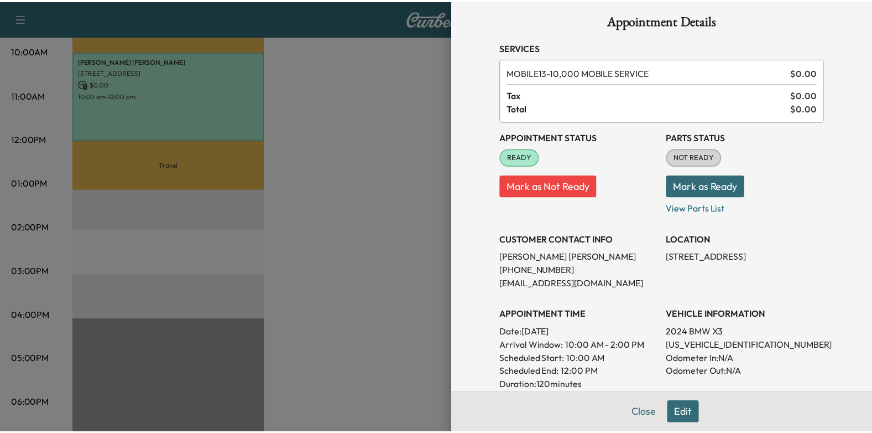
scroll to position [0, 0]
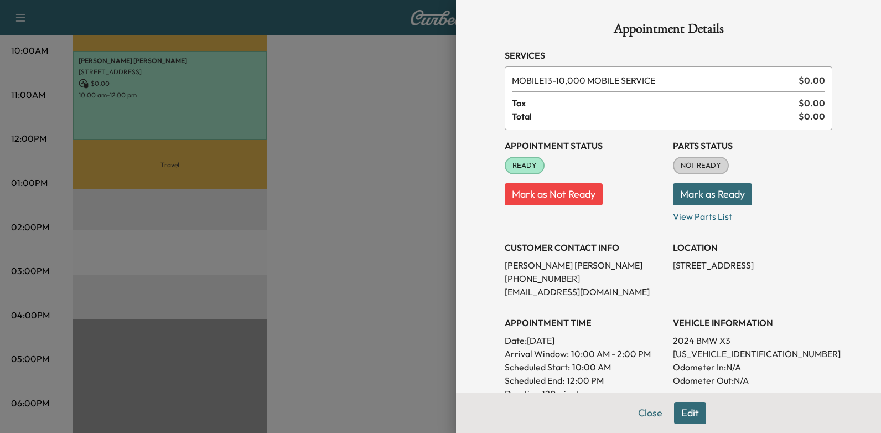
click at [277, 195] on div at bounding box center [440, 216] width 881 height 433
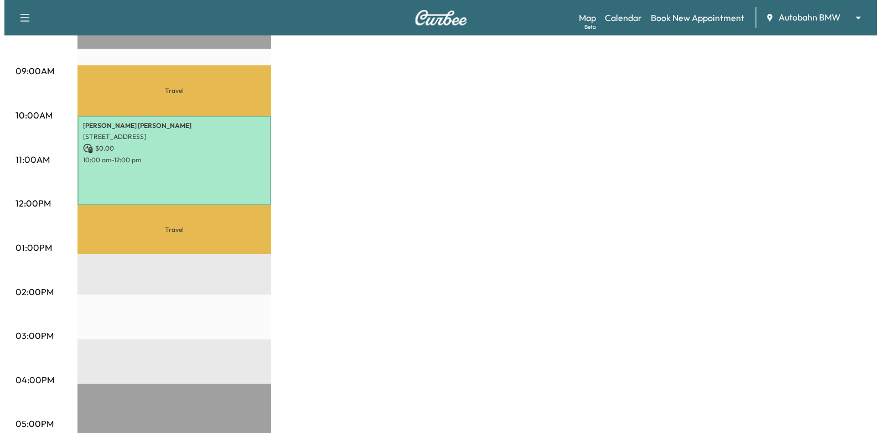
scroll to position [387, 0]
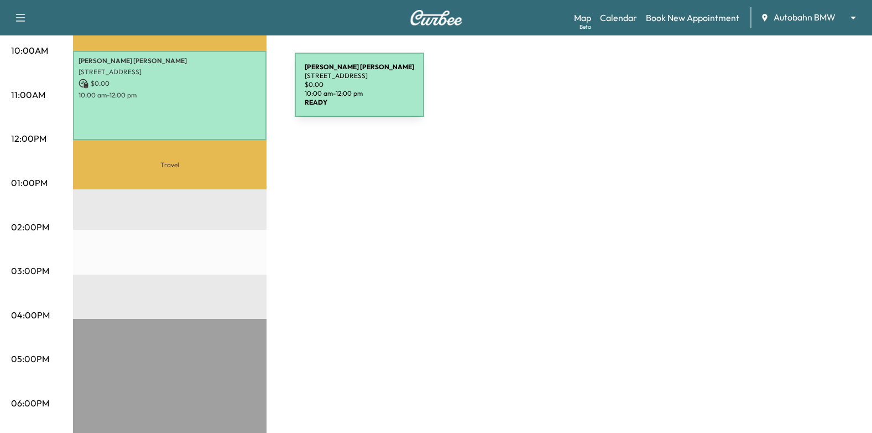
click at [209, 87] on div "[PERSON_NAME] [STREET_ADDRESS] $ 0.00 10:00 am - 12:00 pm" at bounding box center [170, 96] width 194 height 90
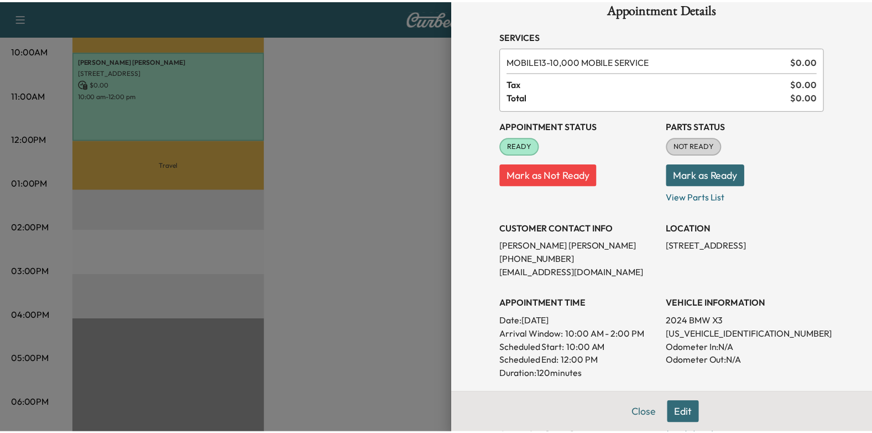
scroll to position [0, 0]
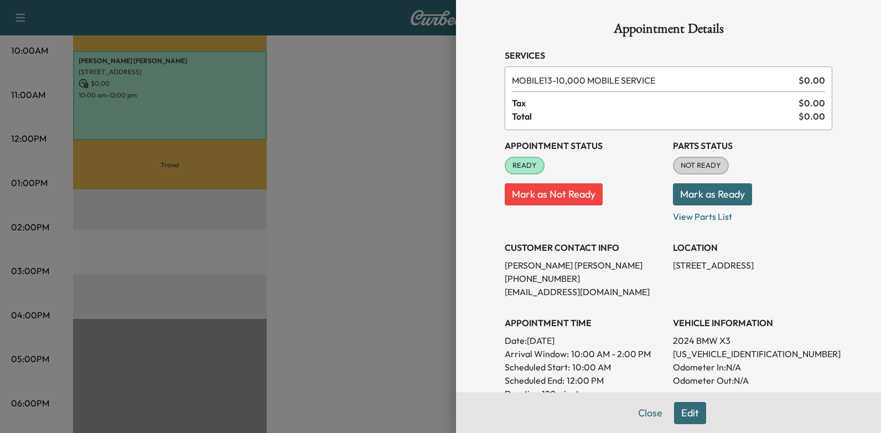
drag, startPoint x: 315, startPoint y: 179, endPoint x: 342, endPoint y: 162, distance: 31.9
click at [316, 178] on div at bounding box center [440, 216] width 881 height 433
